Goal: Contribute content: Add original content to the website for others to see

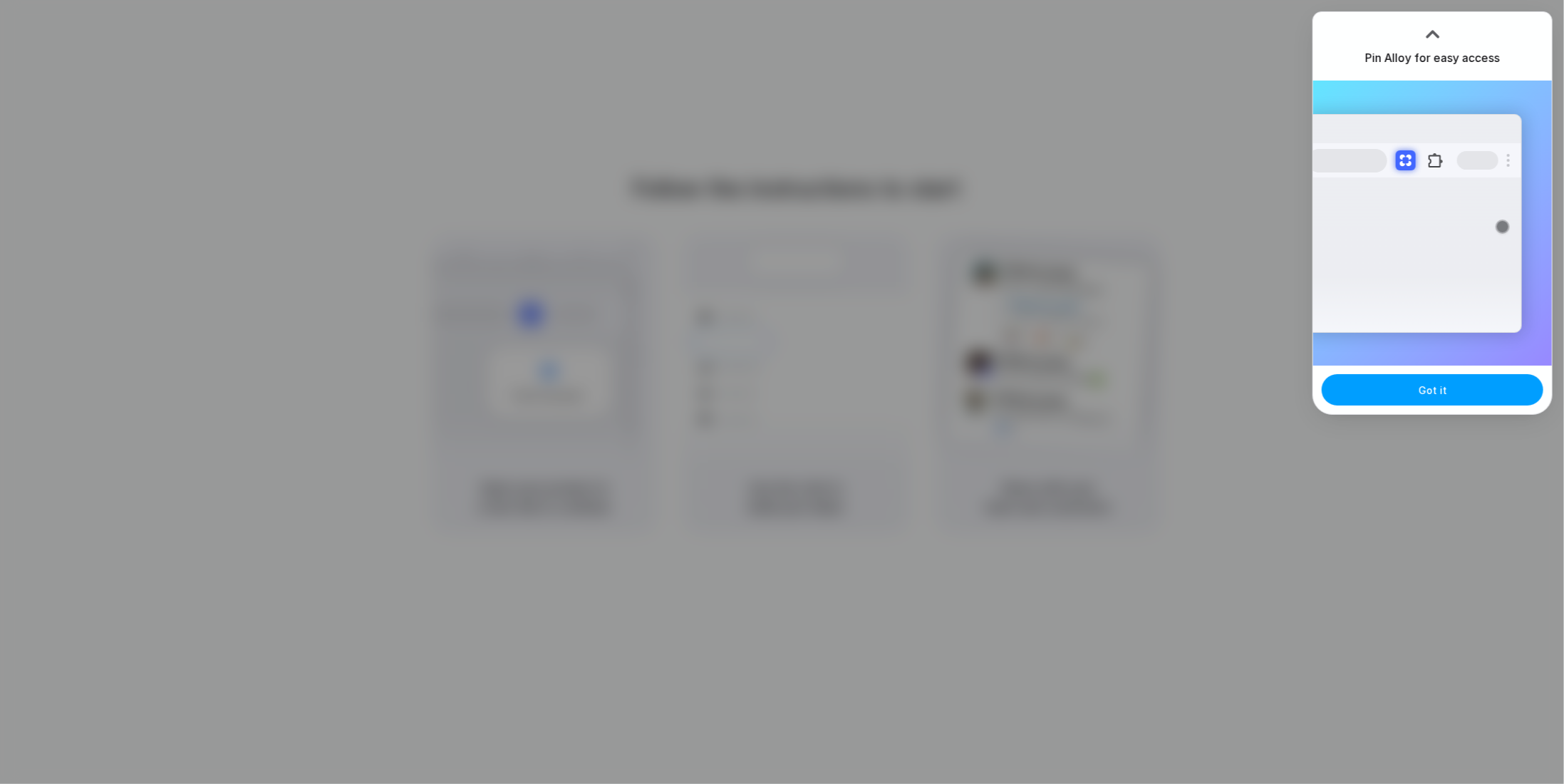
click at [1391, 393] on button "Got it" at bounding box center [1433, 390] width 222 height 32
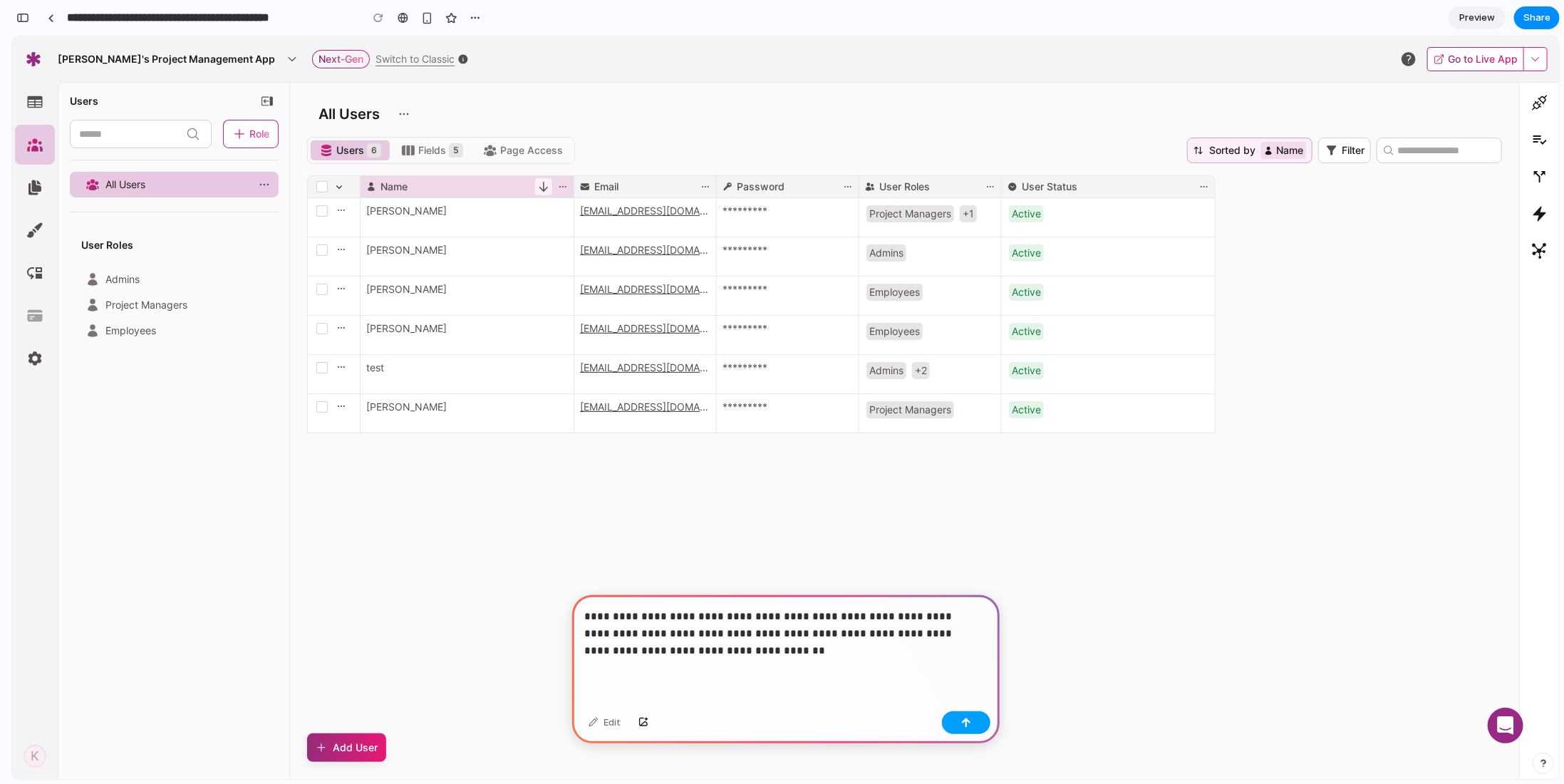
click at [961, 730] on button "button" at bounding box center [966, 722] width 48 height 22
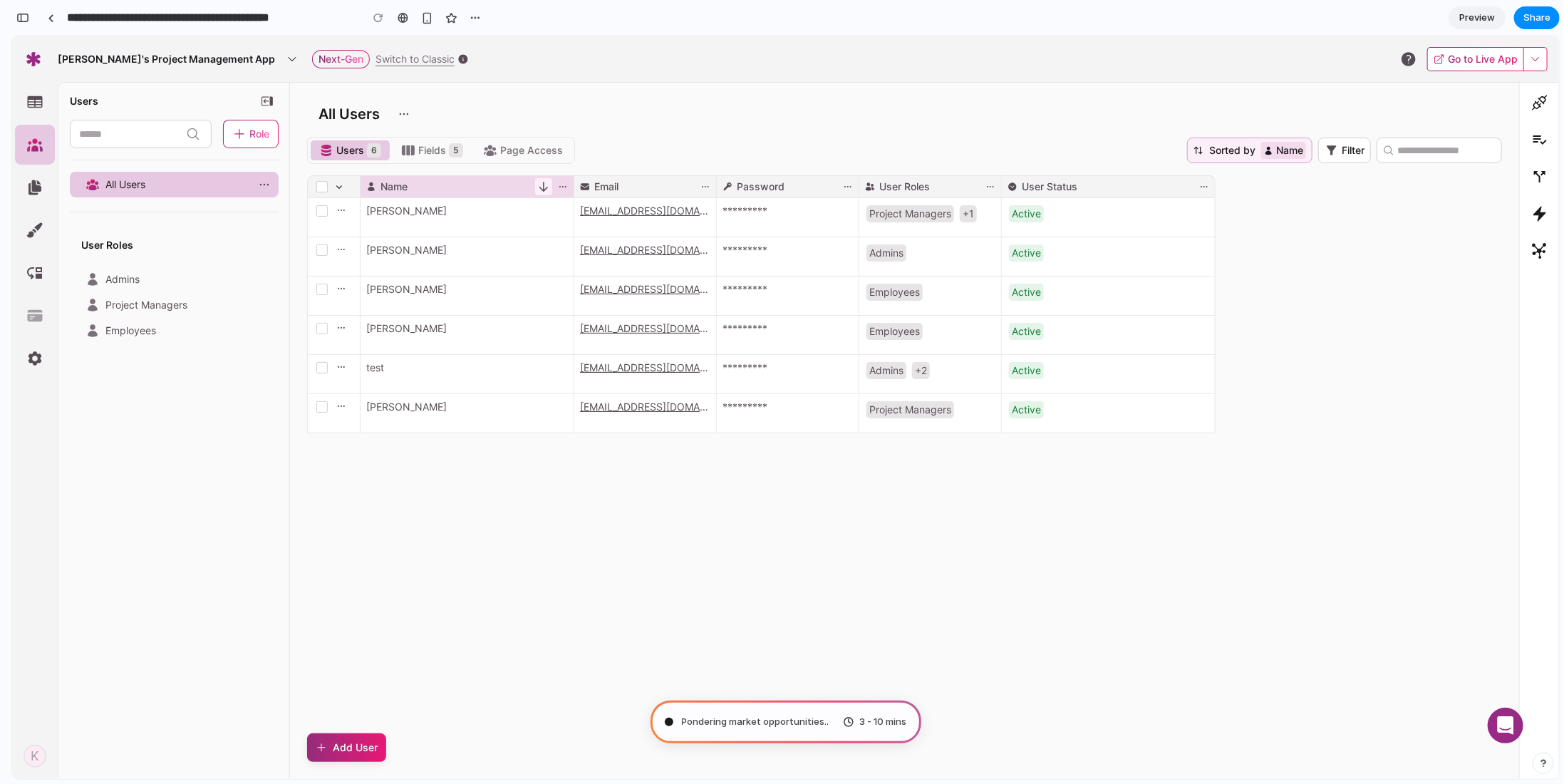
type input "**********"
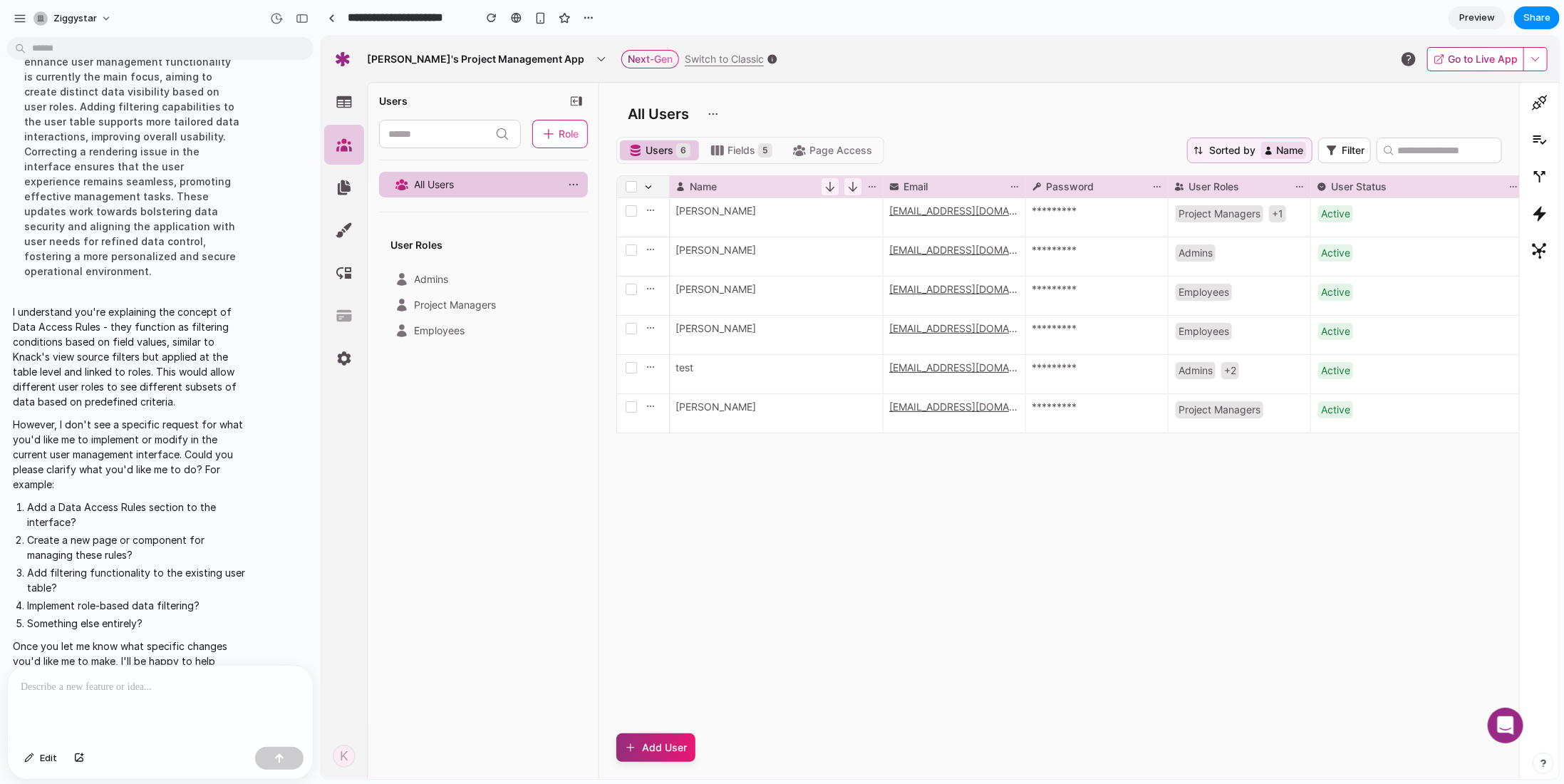
scroll to position [192, 0]
